Goal: Task Accomplishment & Management: Use online tool/utility

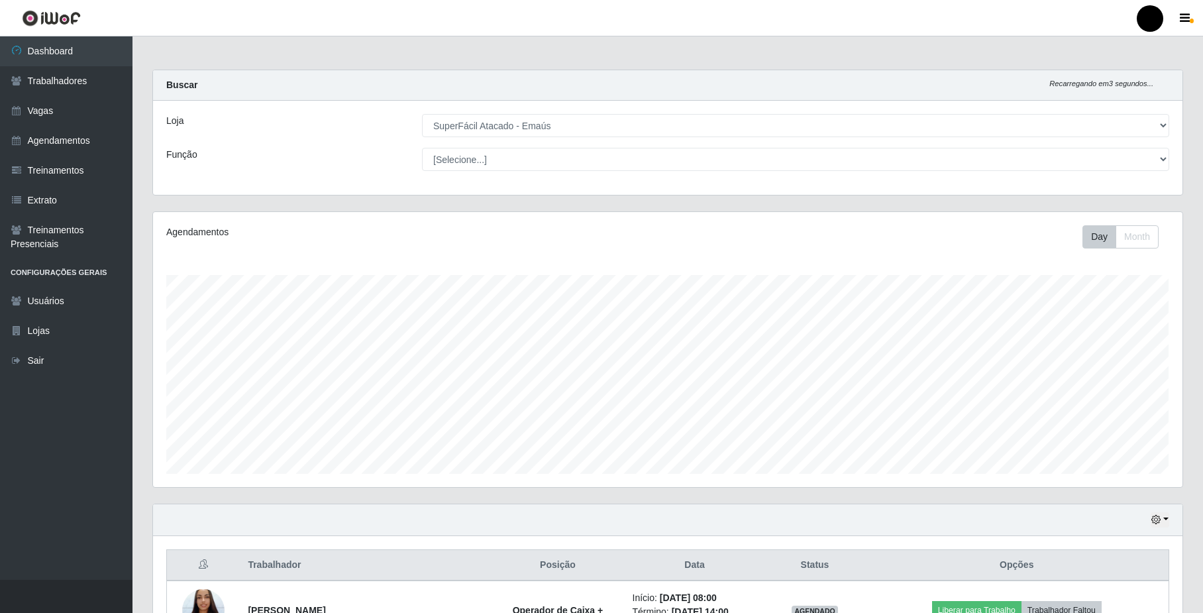
select select "407"
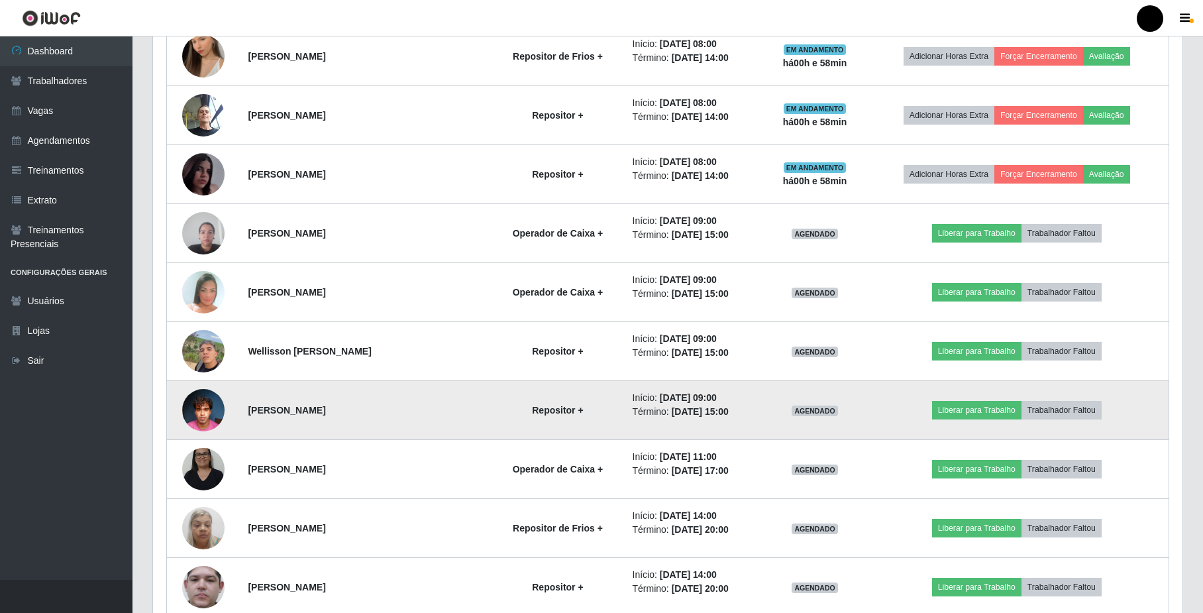
scroll to position [917, 0]
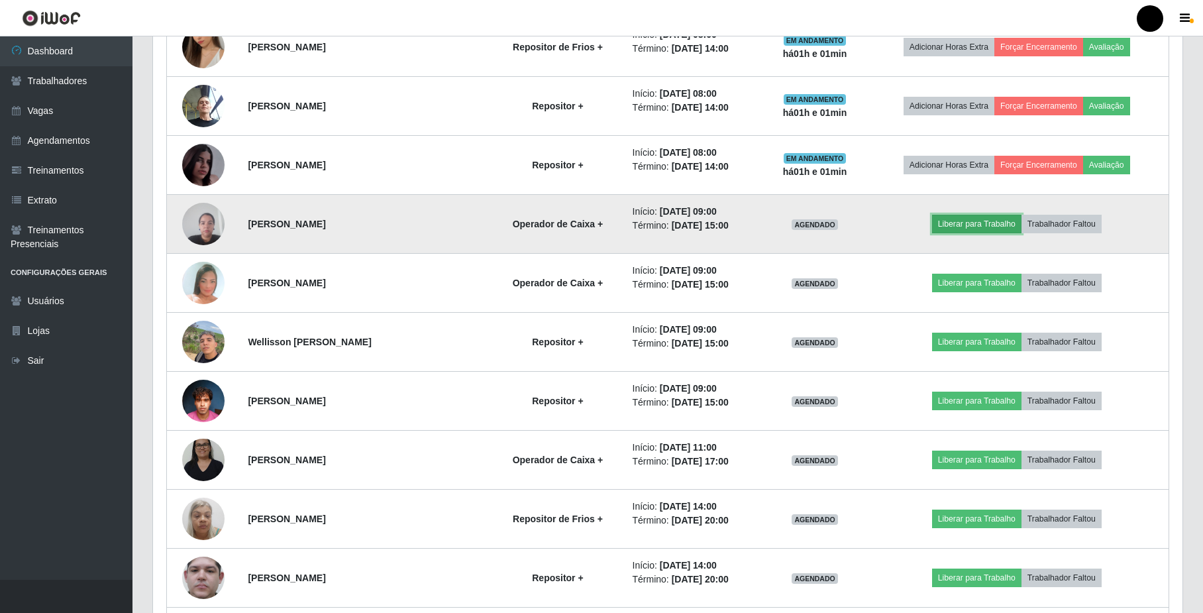
click at [976, 221] on button "Liberar para Trabalho" at bounding box center [976, 224] width 89 height 19
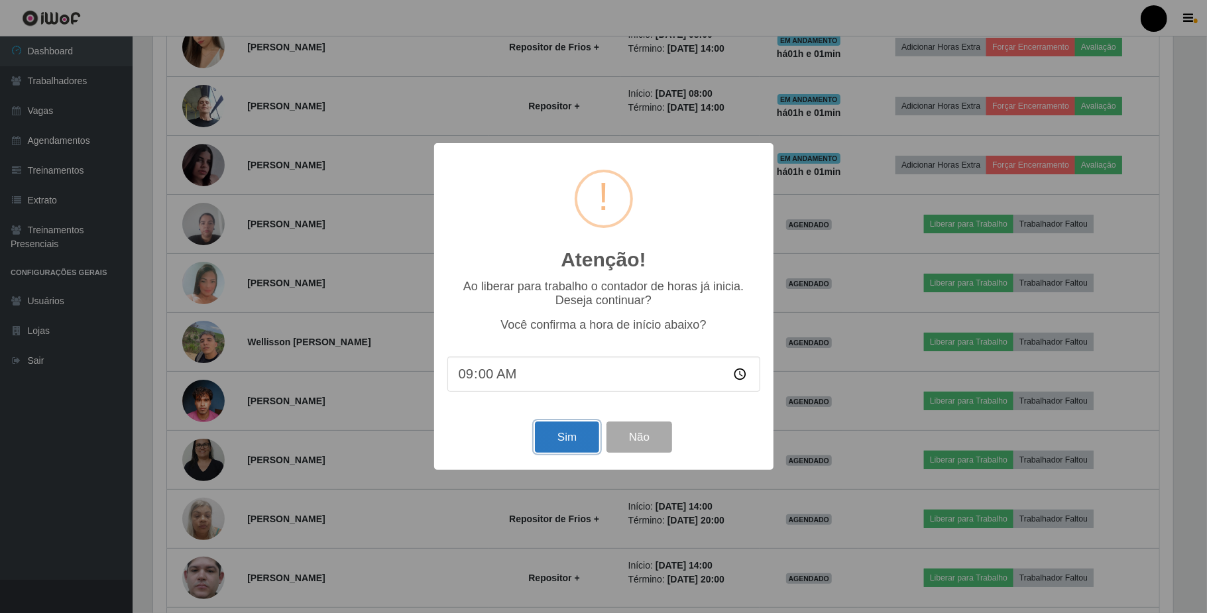
click at [578, 445] on button "Sim" at bounding box center [567, 436] width 64 height 31
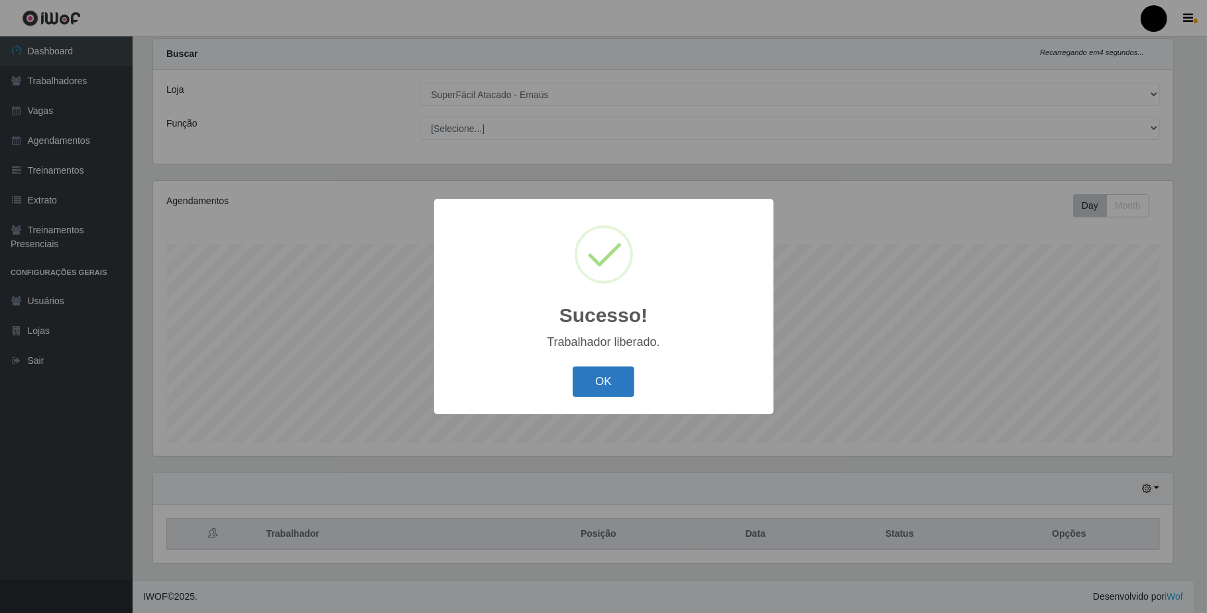
click at [596, 372] on button "OK" at bounding box center [603, 381] width 62 height 31
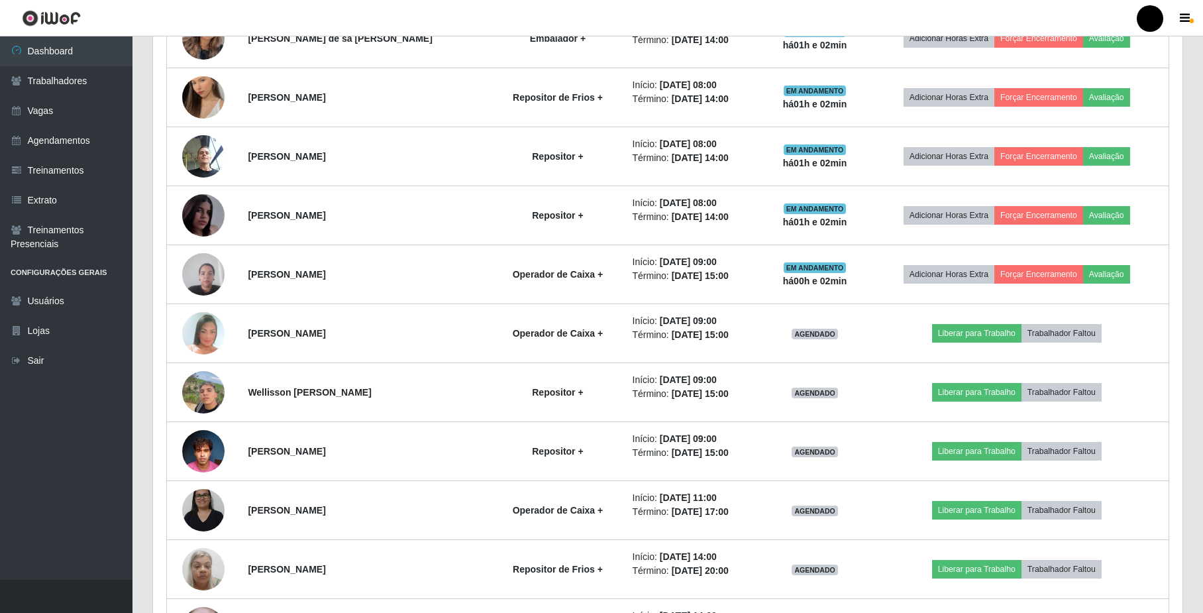
scroll to position [917, 0]
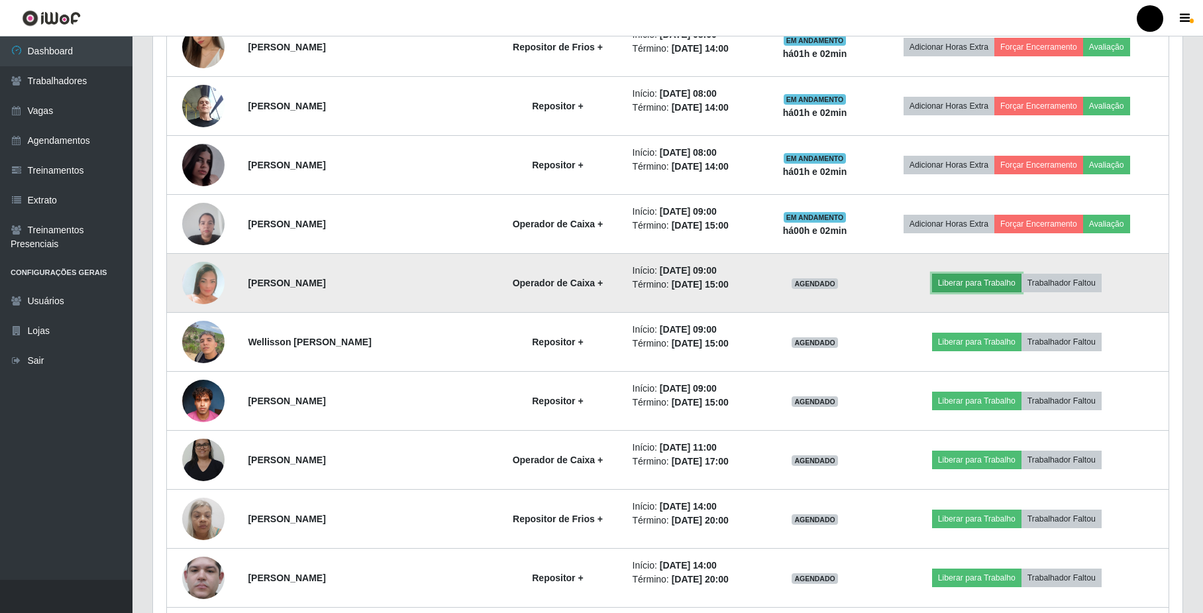
click at [971, 290] on button "Liberar para Trabalho" at bounding box center [976, 283] width 89 height 19
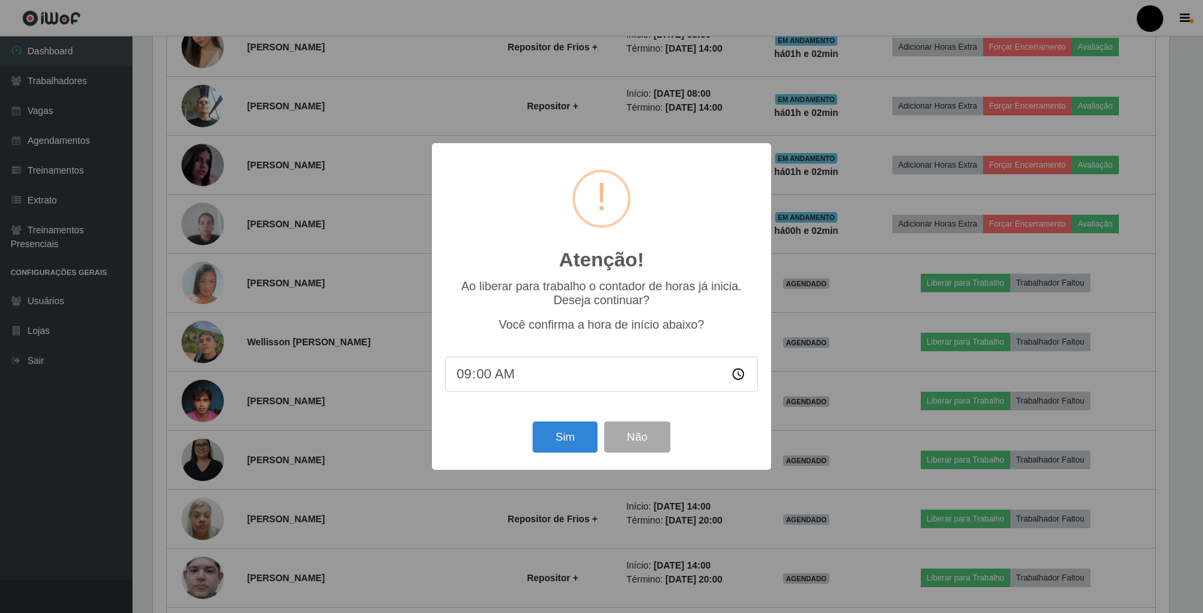
scroll to position [276, 1019]
click at [544, 453] on button "Sim" at bounding box center [567, 436] width 64 height 31
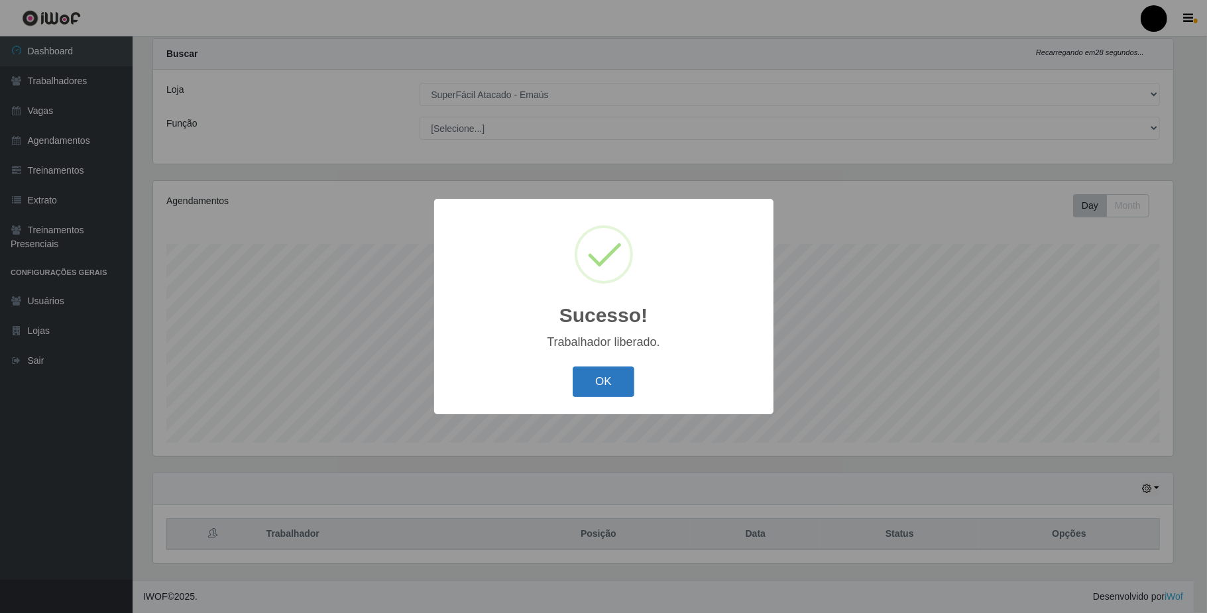
click at [612, 384] on button "OK" at bounding box center [603, 381] width 62 height 31
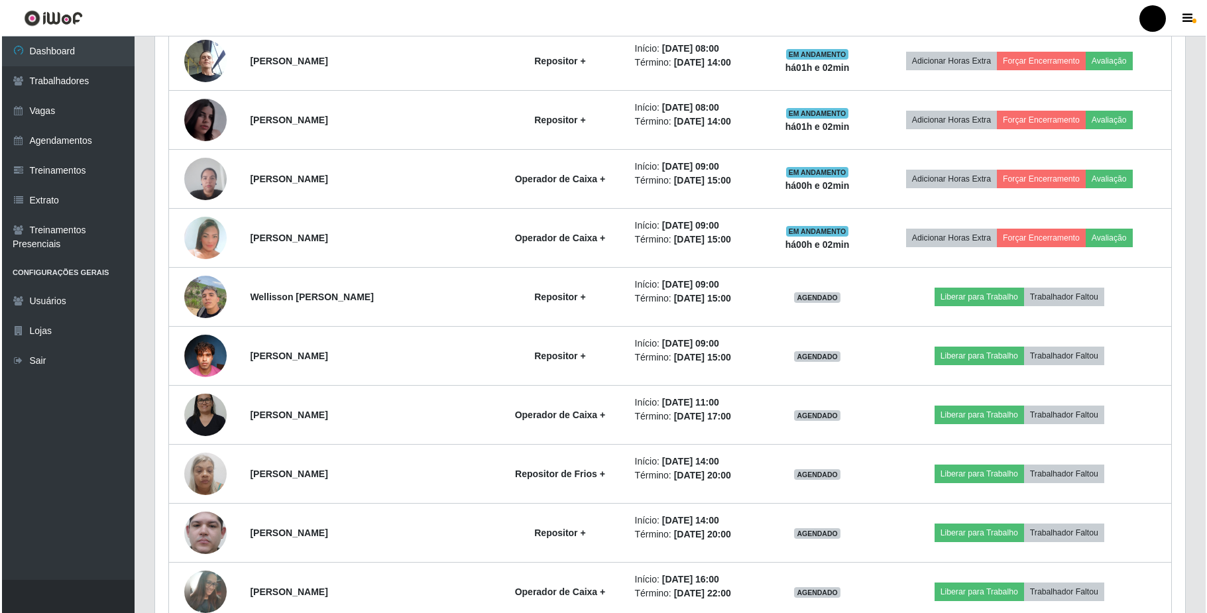
scroll to position [1005, 0]
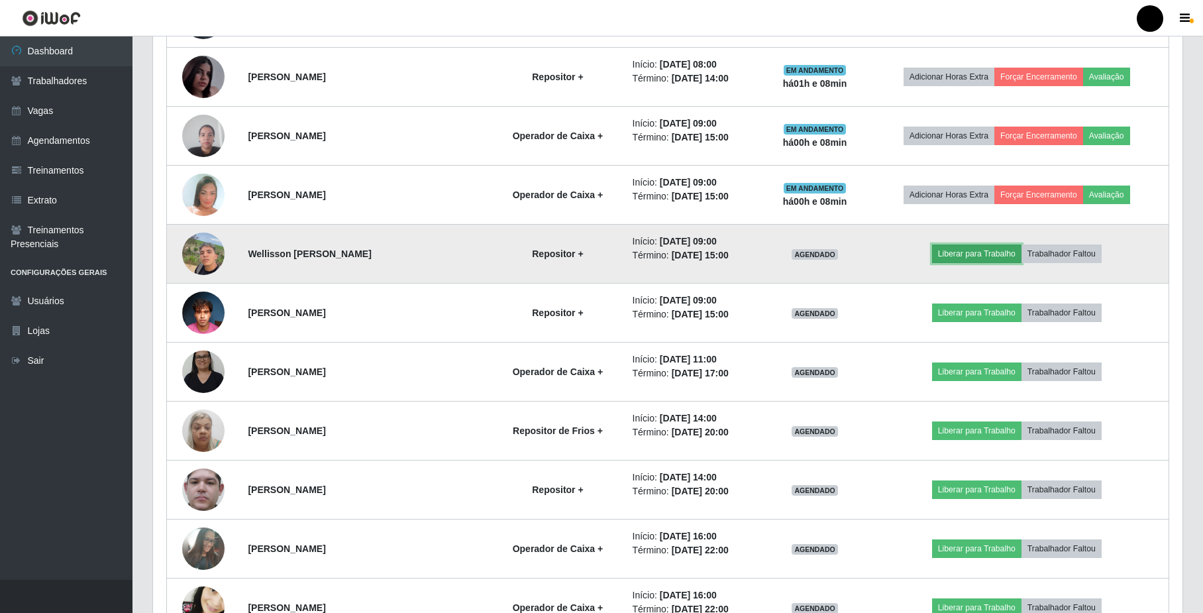
click at [968, 262] on button "Liberar para Trabalho" at bounding box center [976, 254] width 89 height 19
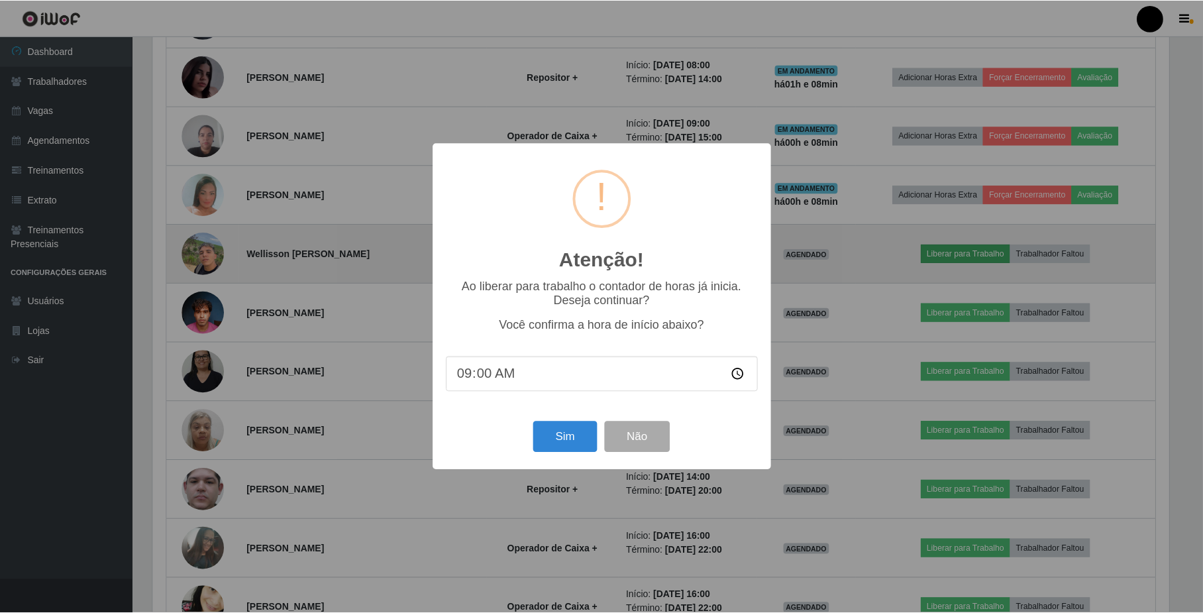
scroll to position [276, 1019]
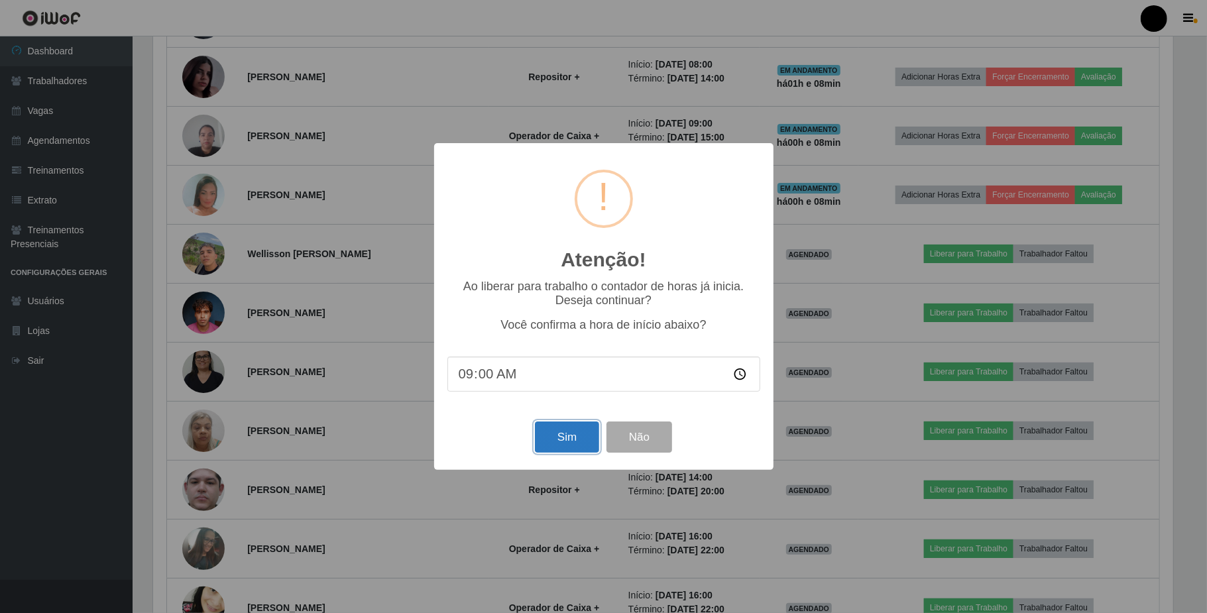
click at [550, 447] on button "Sim" at bounding box center [567, 436] width 64 height 31
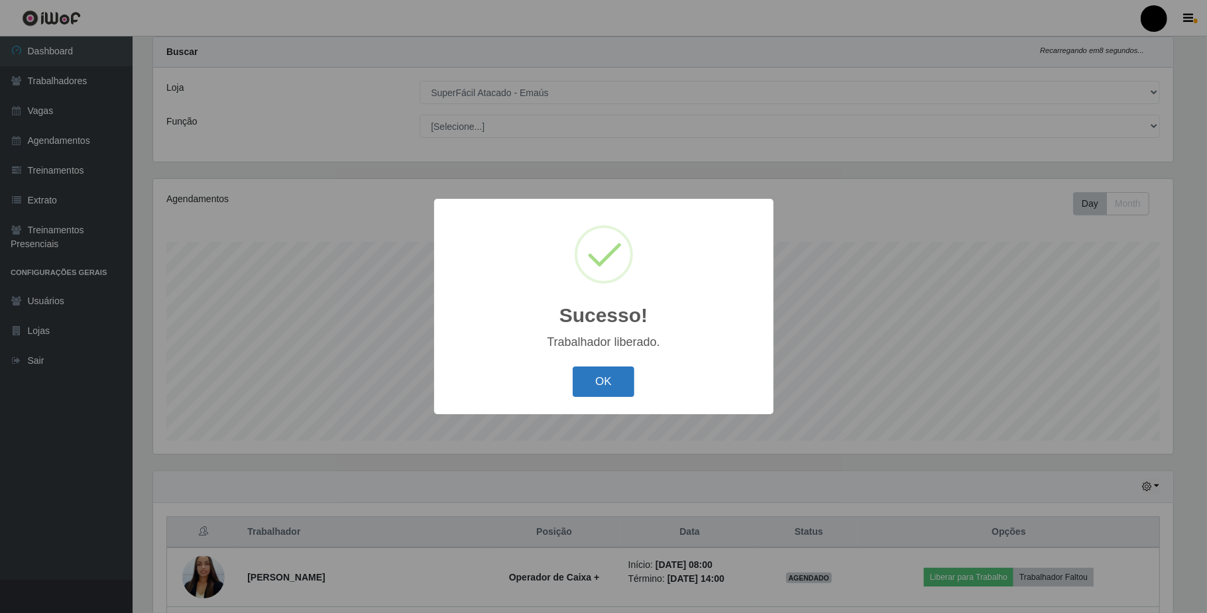
click at [602, 378] on button "OK" at bounding box center [603, 381] width 62 height 31
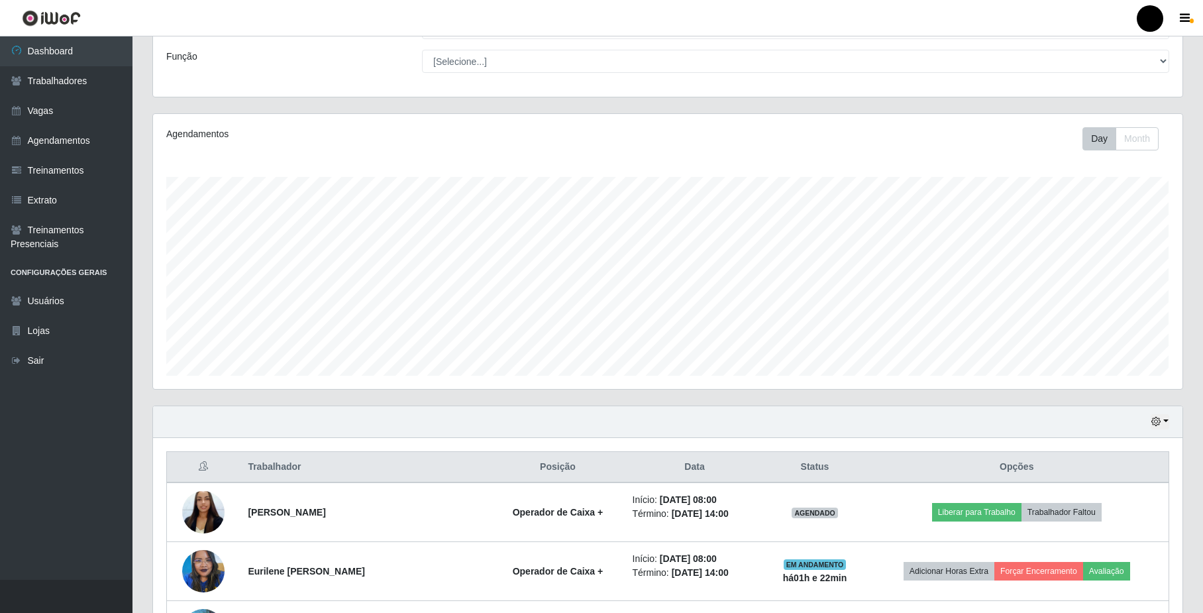
scroll to position [176, 0]
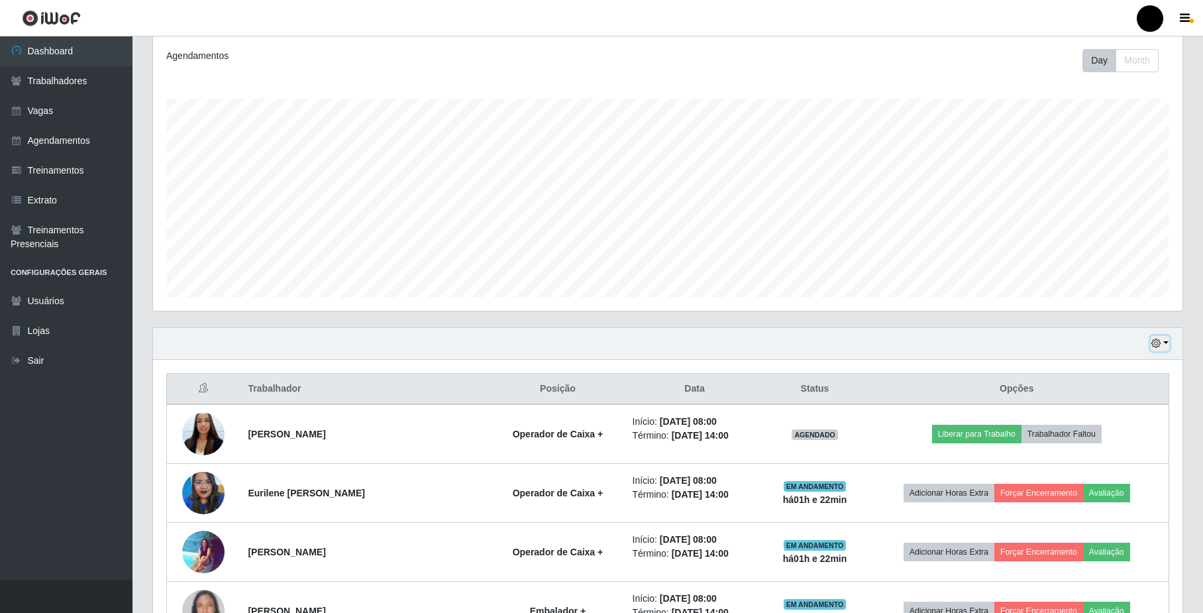
click at [1154, 342] on icon "button" at bounding box center [1156, 343] width 9 height 9
click at [1109, 395] on button "1 dia" at bounding box center [1117, 395] width 105 height 28
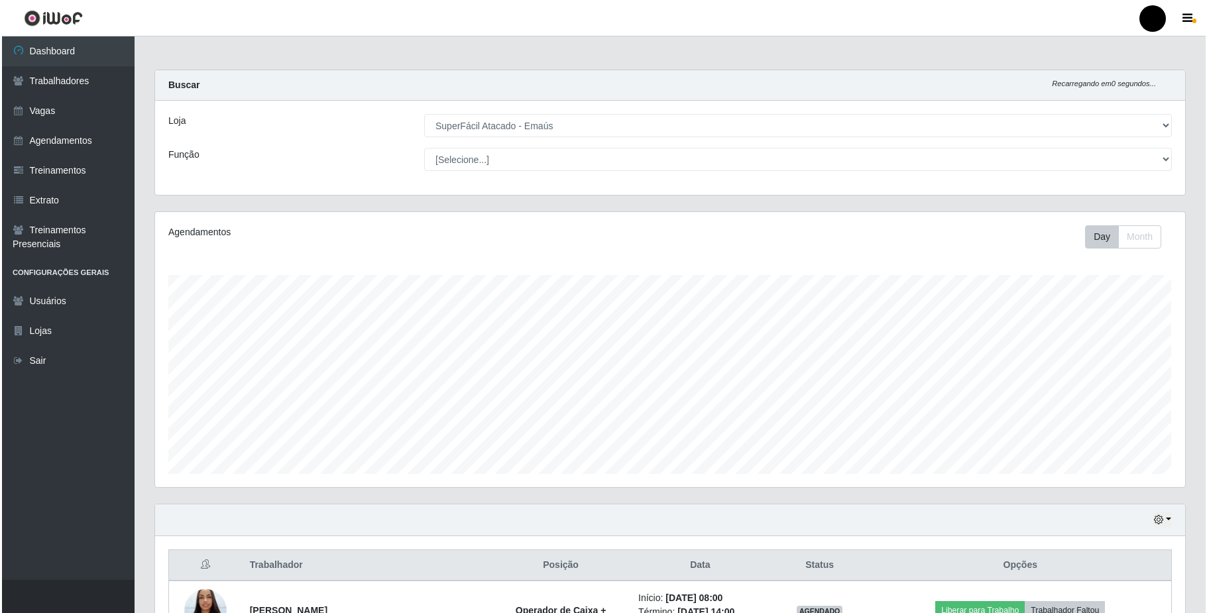
scroll to position [265, 0]
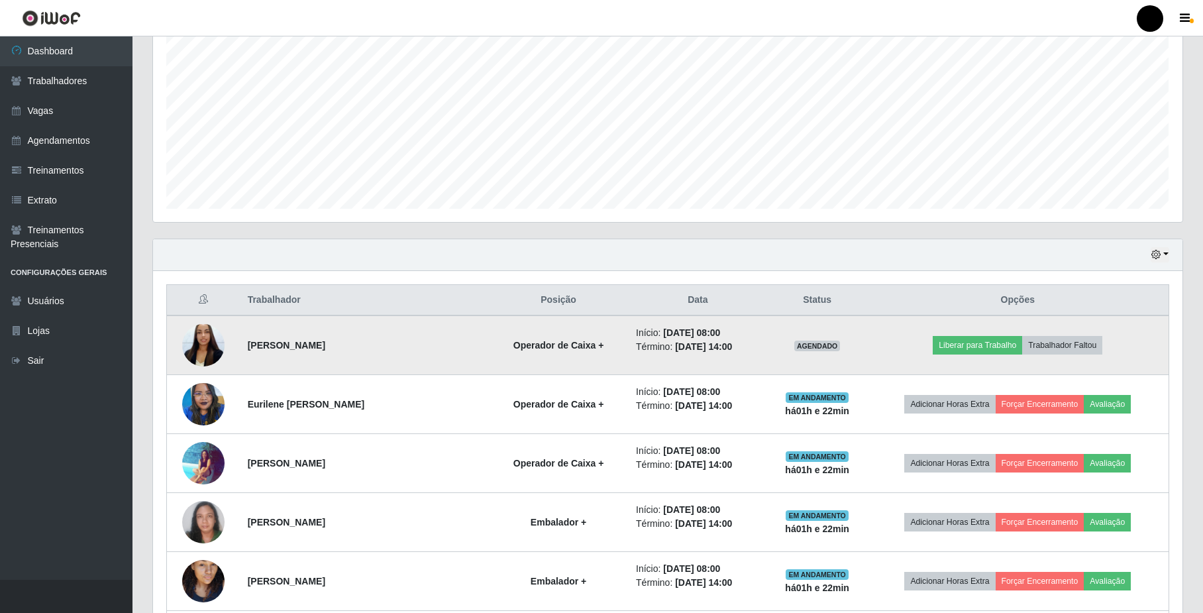
click at [188, 355] on img at bounding box center [203, 345] width 42 height 76
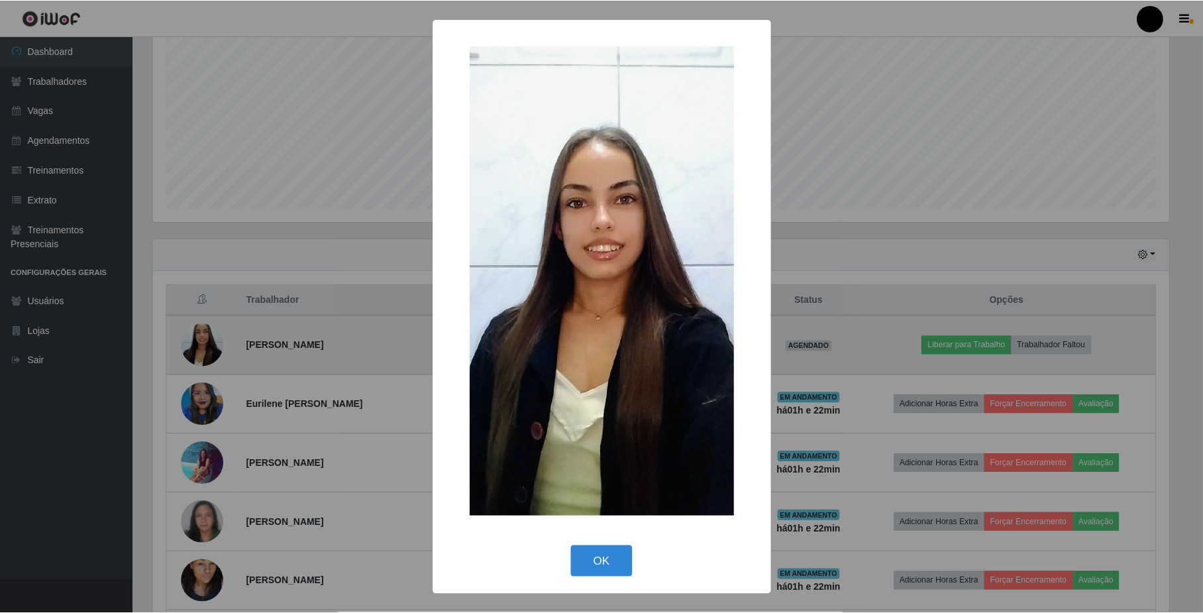
scroll to position [276, 1019]
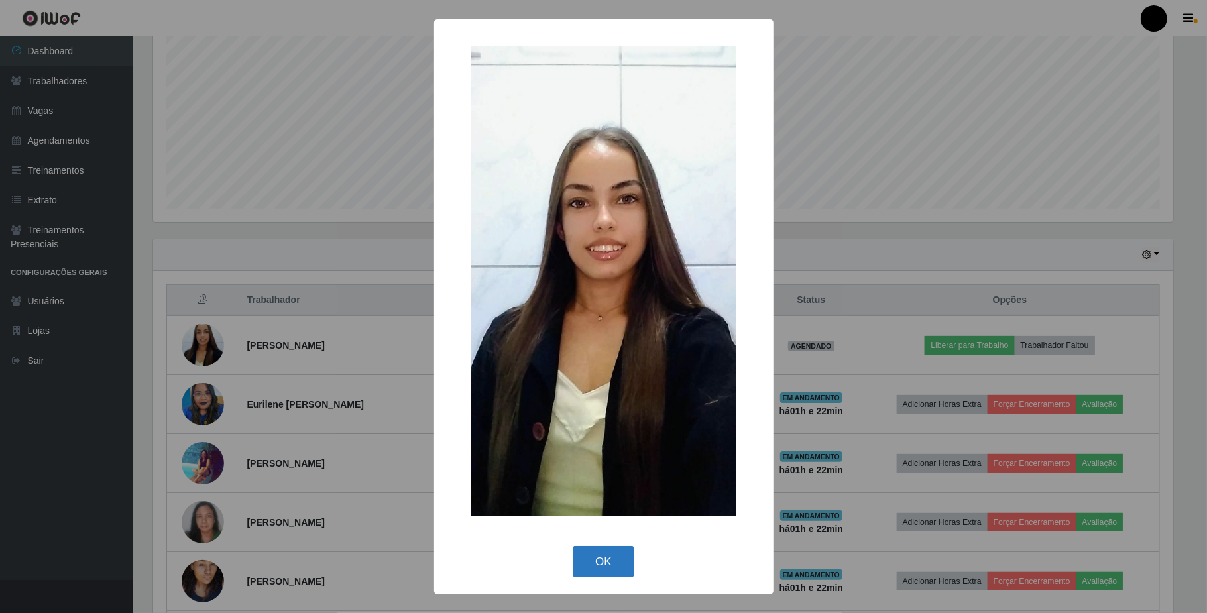
click at [595, 570] on button "OK" at bounding box center [603, 561] width 62 height 31
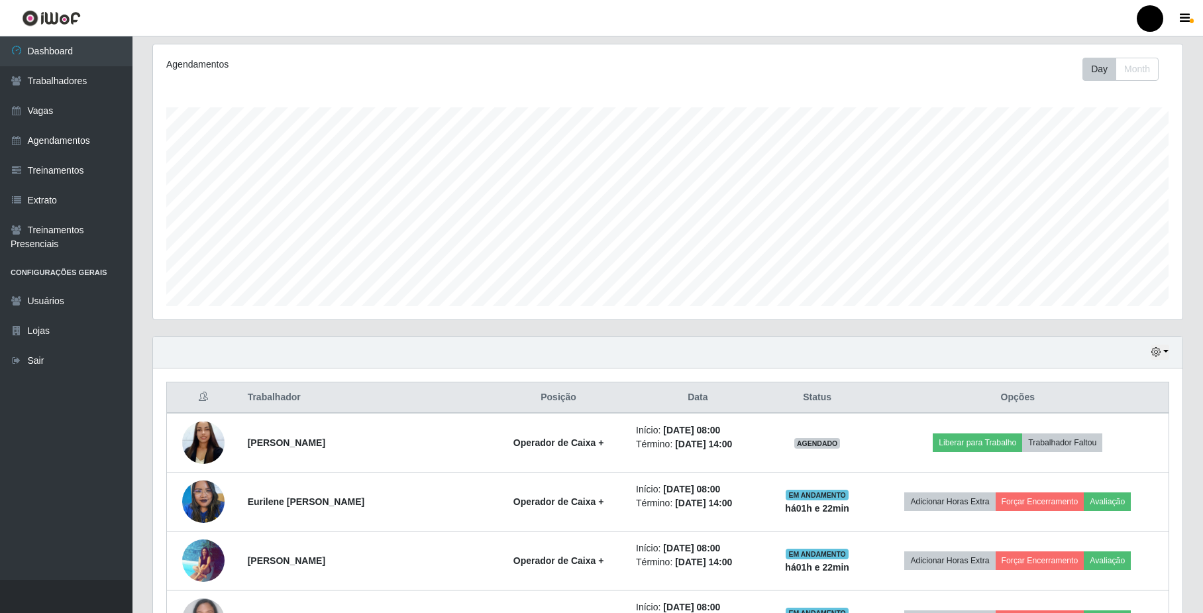
scroll to position [0, 0]
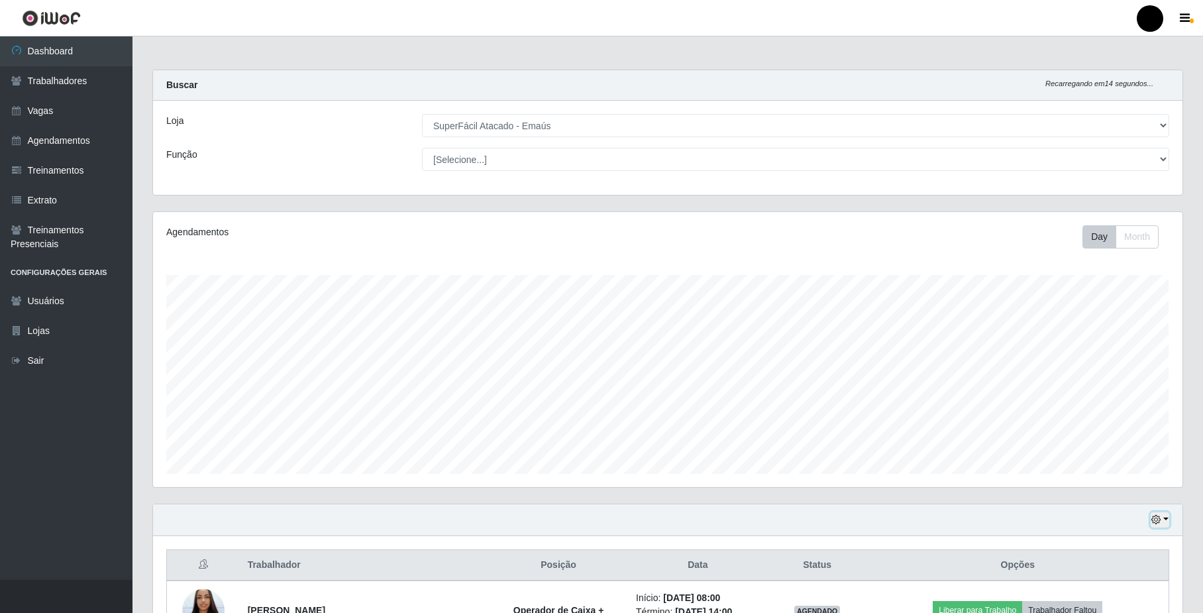
click at [1162, 522] on button "button" at bounding box center [1160, 519] width 19 height 15
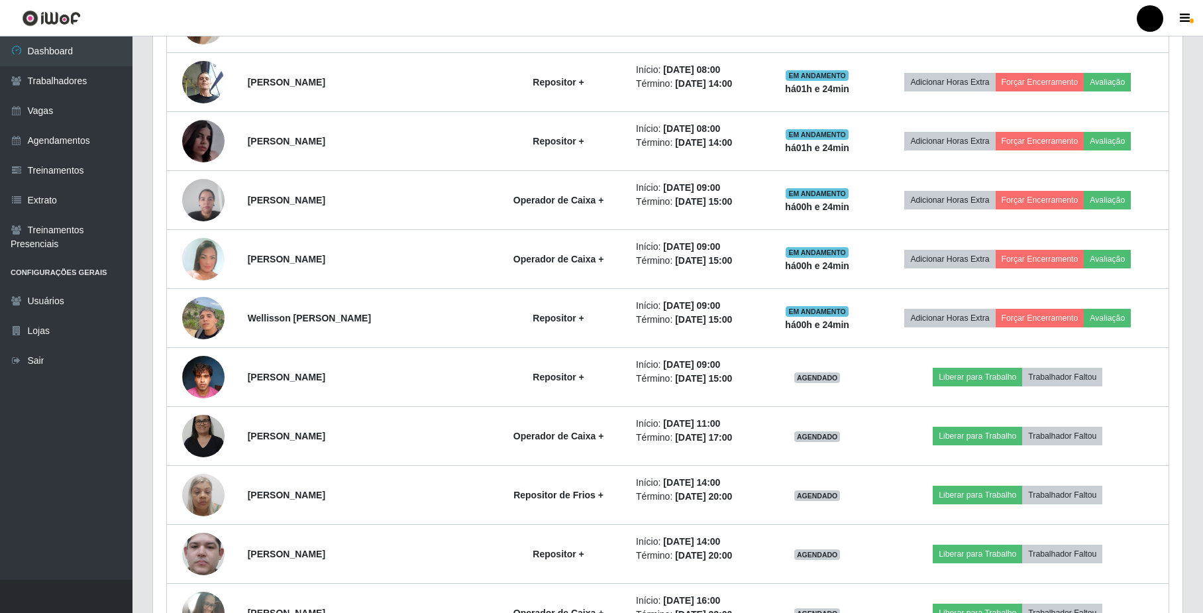
scroll to position [971, 0]
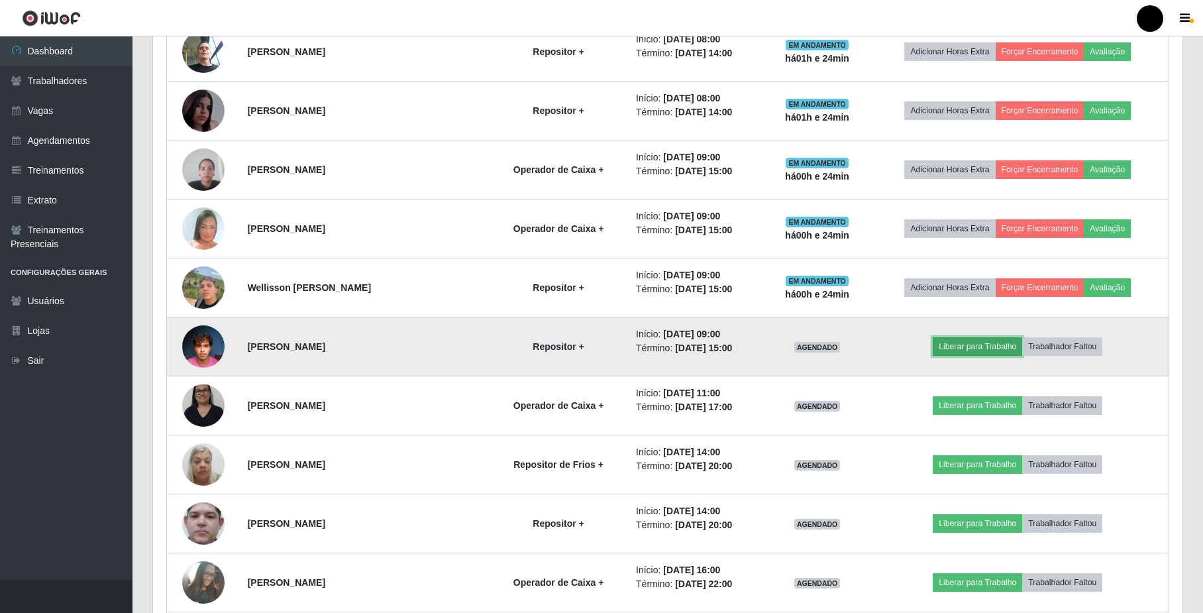
click at [1000, 350] on button "Liberar para Trabalho" at bounding box center [977, 346] width 89 height 19
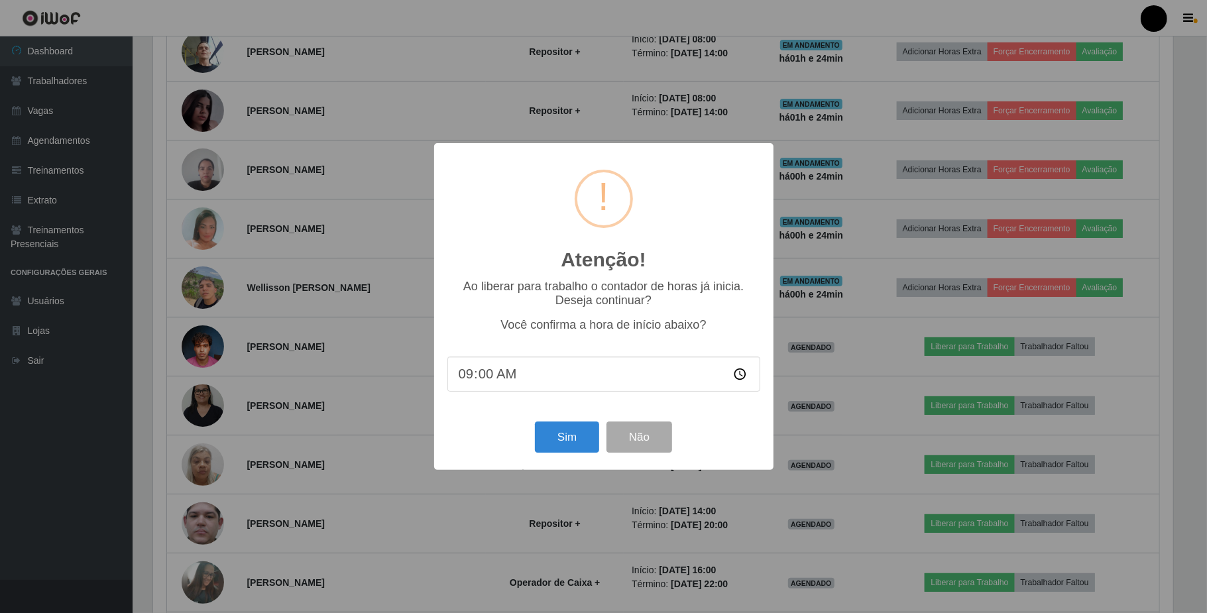
click at [486, 375] on input "09:00" at bounding box center [603, 373] width 313 height 35
type input "09:24"
click at [576, 444] on button "Sim" at bounding box center [567, 436] width 64 height 31
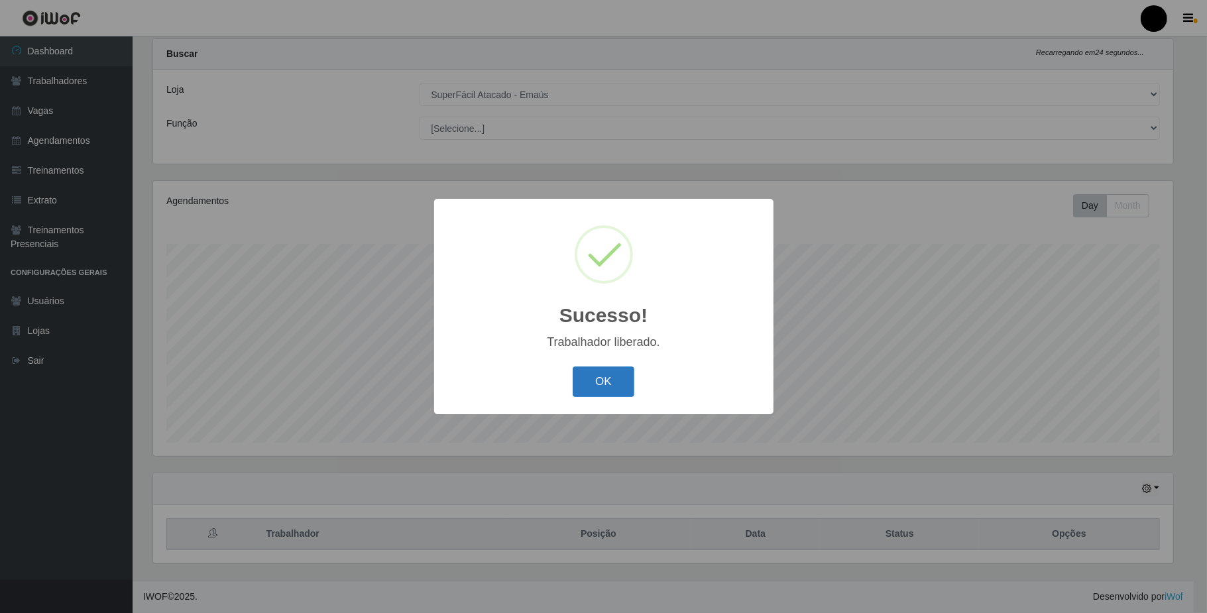
click at [600, 382] on button "OK" at bounding box center [603, 381] width 62 height 31
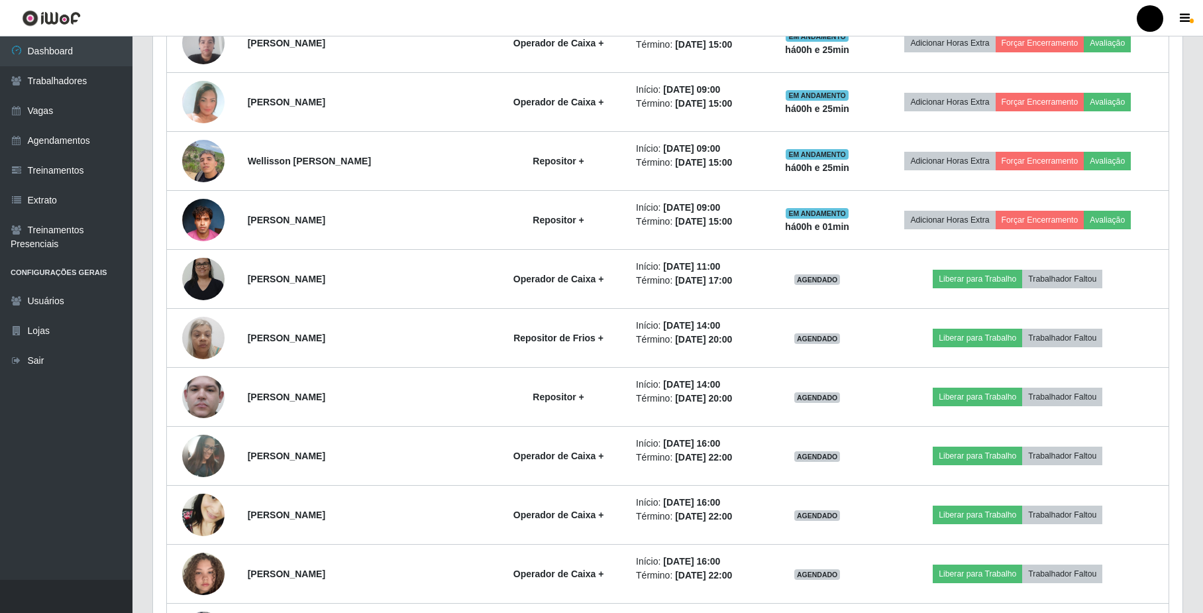
scroll to position [1005, 0]
